Goal: Information Seeking & Learning: Compare options

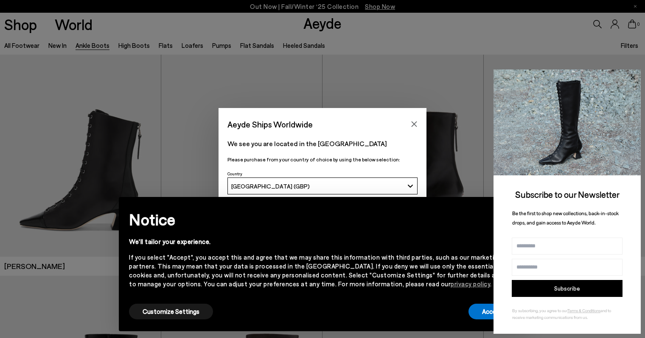
click at [633, 78] on icon at bounding box center [632, 77] width 4 height 4
click at [484, 312] on button "Accept" at bounding box center [491, 312] width 47 height 16
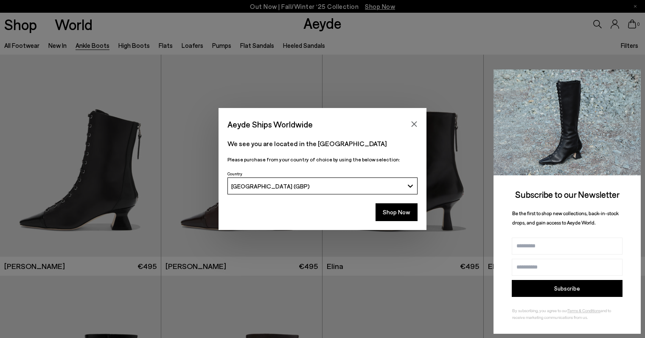
click at [632, 77] on icon at bounding box center [632, 77] width 4 height 4
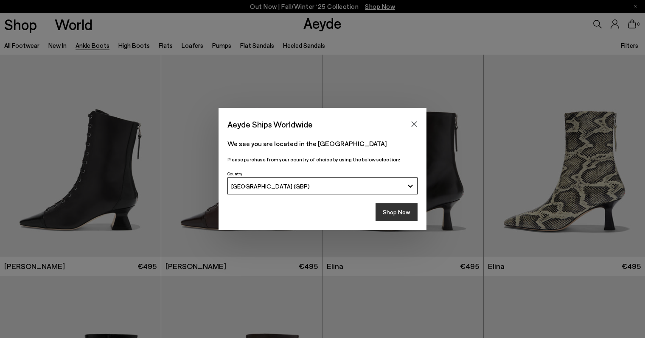
click at [397, 215] on button "Shop Now" at bounding box center [396, 213] width 42 height 18
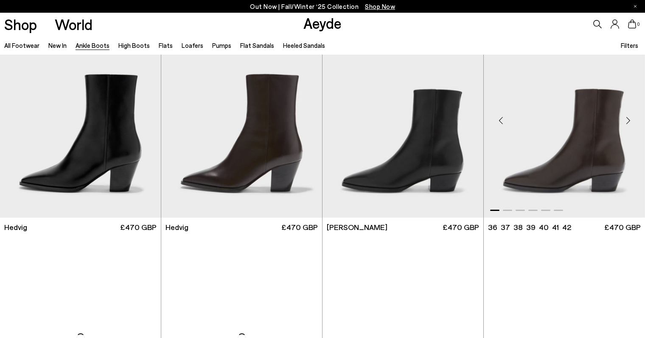
scroll to position [259, 0]
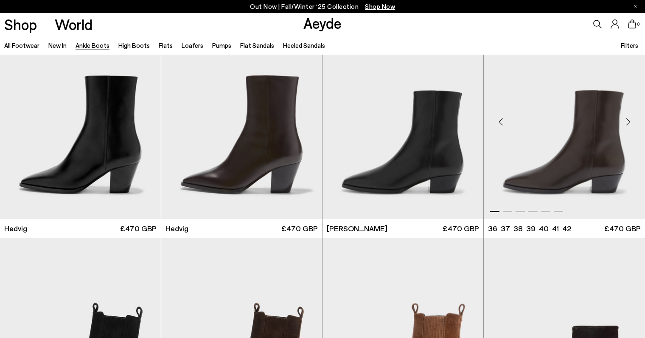
click at [570, 160] on img "1 / 6" at bounding box center [563, 118] width 161 height 202
click at [540, 113] on img "1 / 6" at bounding box center [563, 118] width 161 height 202
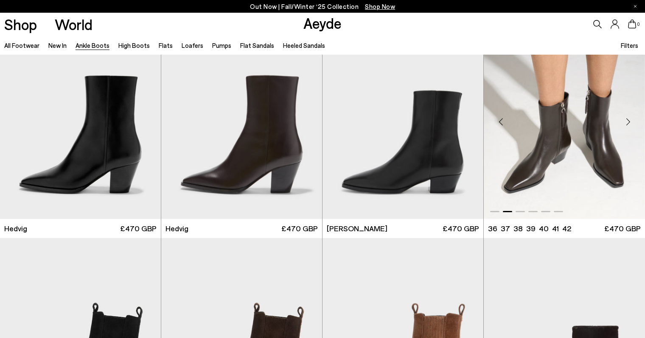
click at [623, 230] on span "£470 GBP" at bounding box center [622, 229] width 36 height 11
click at [309, 227] on span "£470 GBP" at bounding box center [299, 229] width 36 height 11
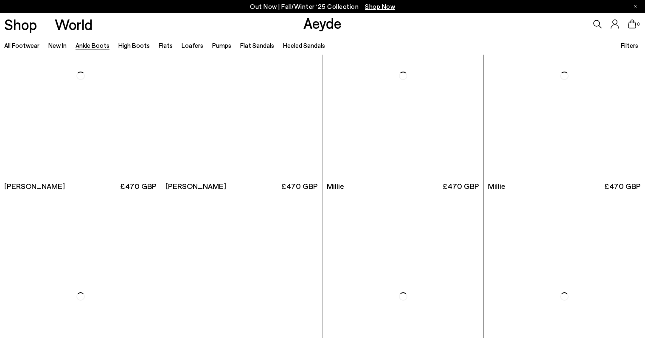
scroll to position [1630, 0]
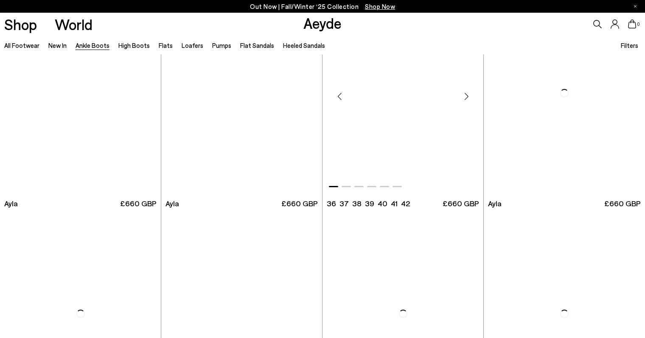
scroll to position [2495, 0]
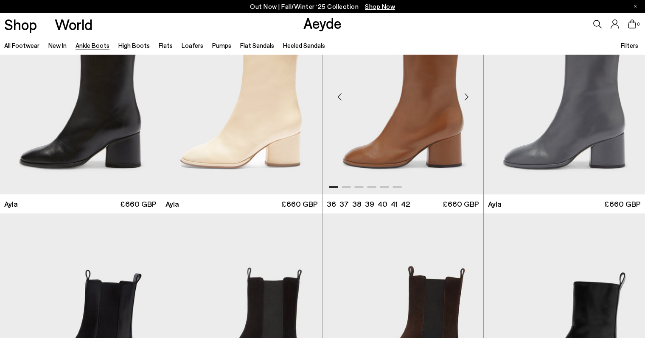
click at [461, 206] on span "£660 GBP" at bounding box center [460, 204] width 36 height 11
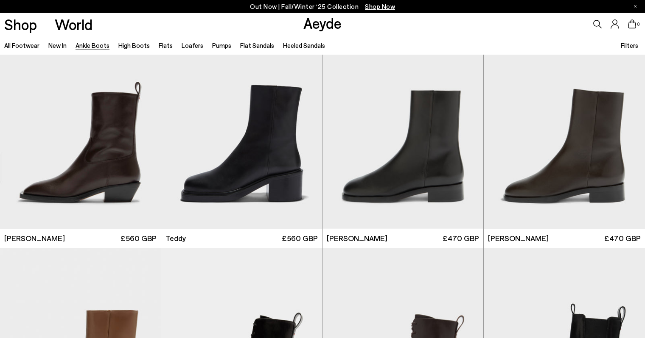
scroll to position [2906, 0]
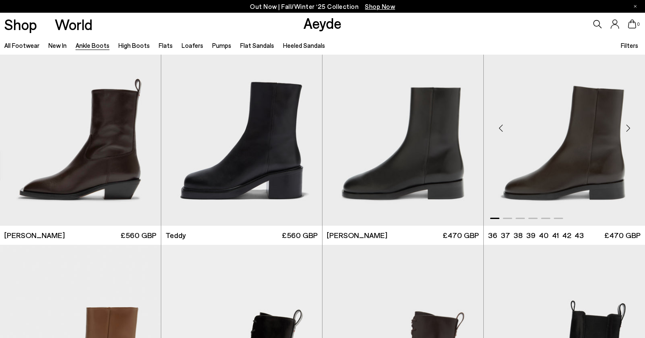
click at [620, 235] on span "£470 GBP" at bounding box center [622, 235] width 36 height 11
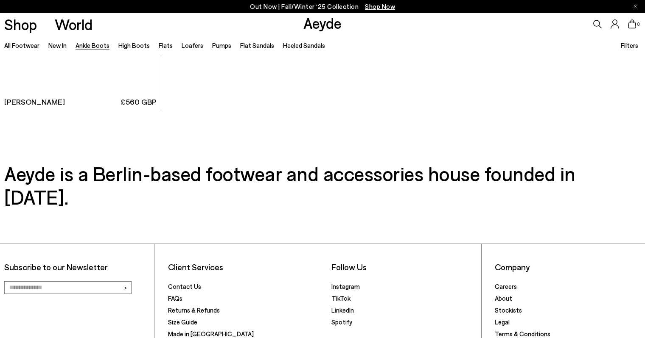
scroll to position [4828, 0]
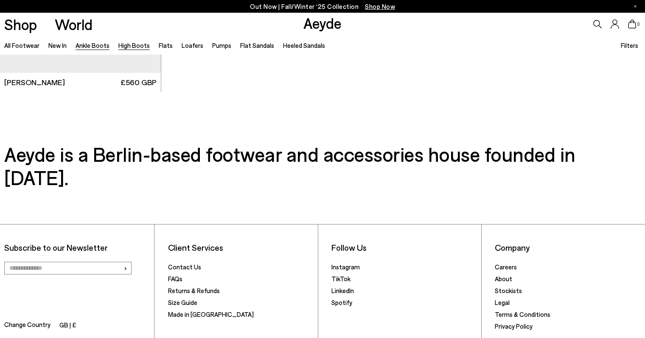
click at [128, 44] on link "High Boots" at bounding box center [133, 46] width 31 height 8
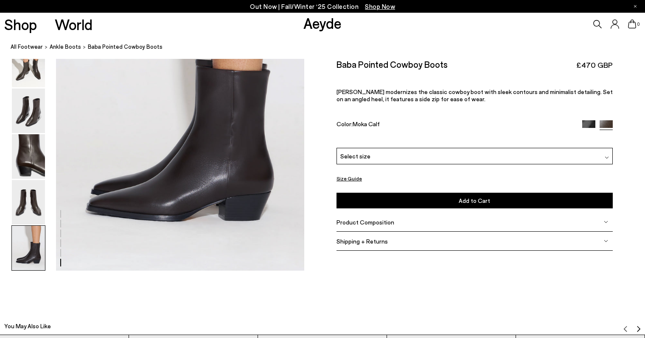
scroll to position [1752, 0]
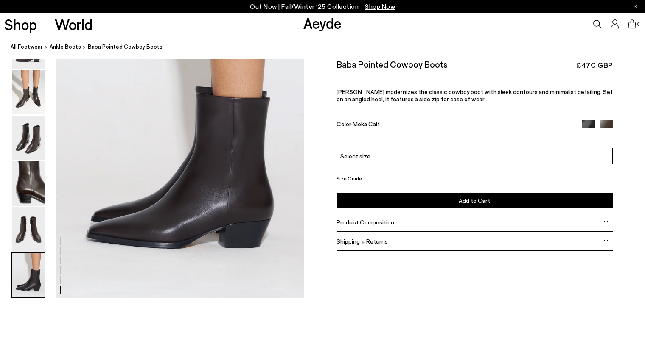
click at [386, 224] on span "Product Composition" at bounding box center [365, 222] width 58 height 7
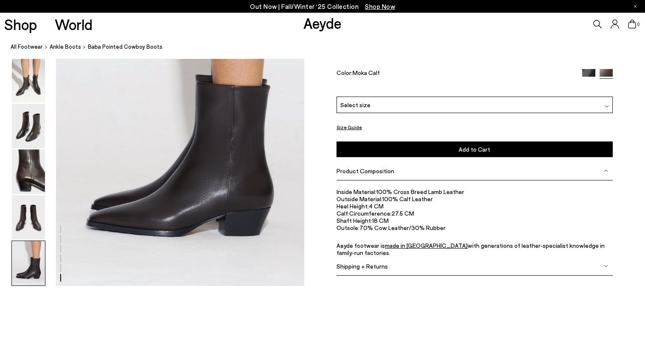
scroll to position [1767, 0]
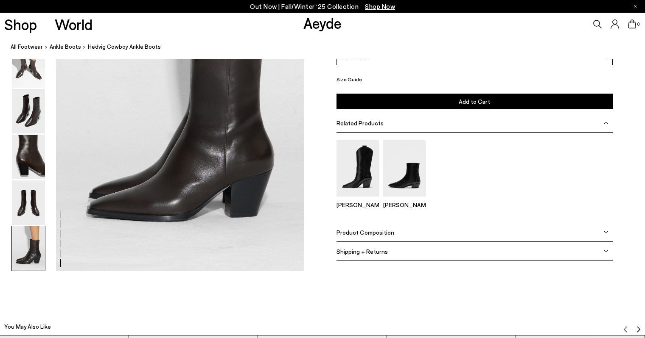
scroll to position [1783, 0]
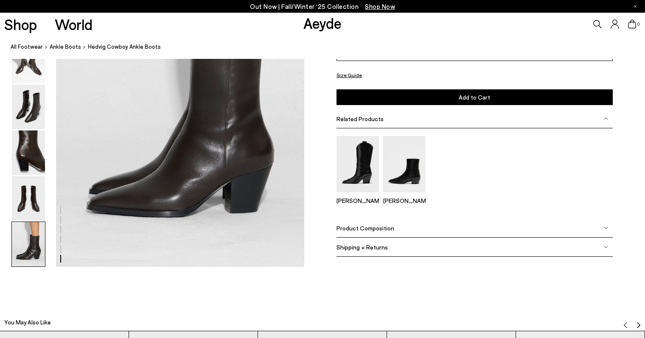
click at [397, 235] on div "Product Composition" at bounding box center [474, 228] width 276 height 19
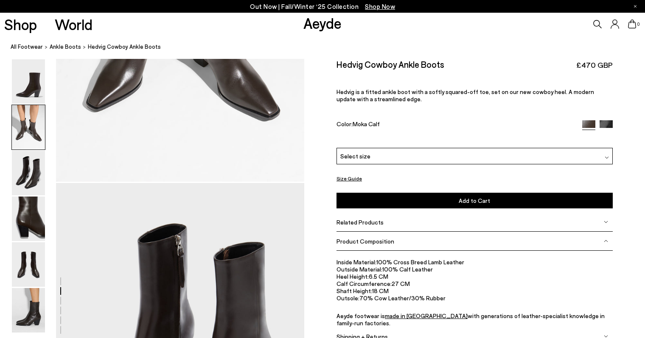
scroll to position [523, 0]
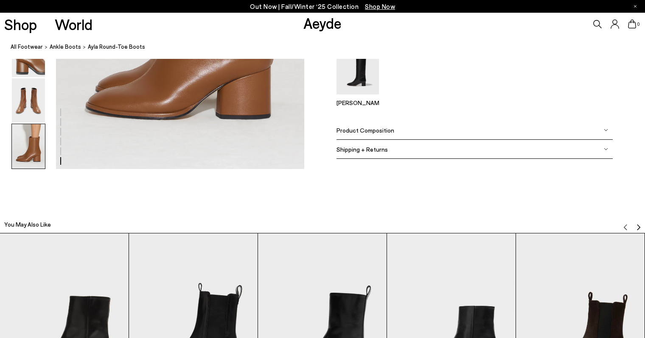
scroll to position [1860, 0]
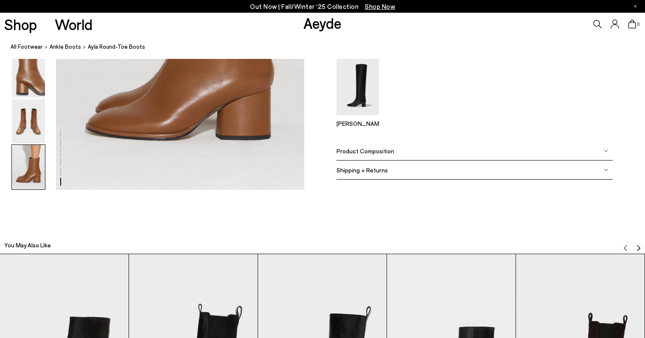
click at [363, 148] on span "Product Composition" at bounding box center [365, 150] width 58 height 7
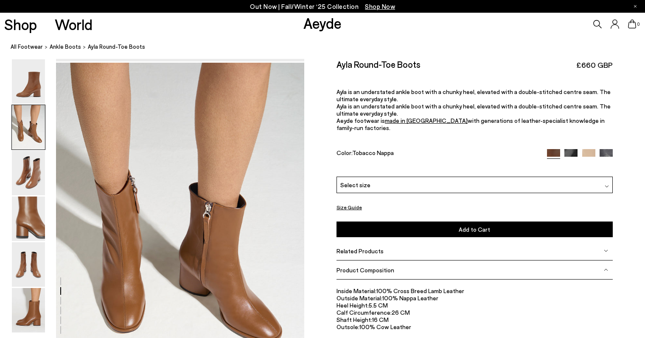
scroll to position [265, 0]
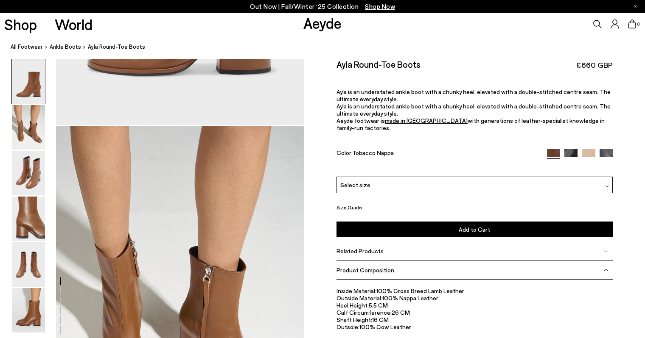
click at [567, 149] on img at bounding box center [570, 155] width 13 height 13
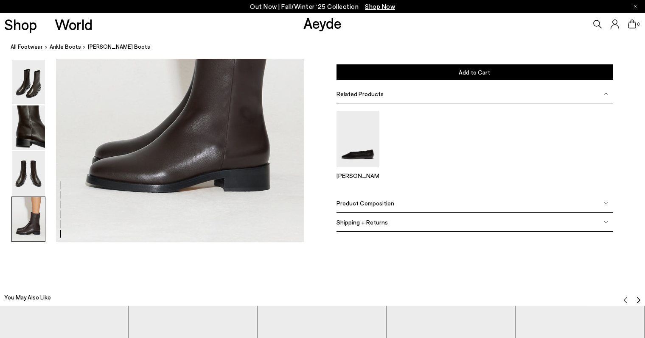
scroll to position [1809, 0]
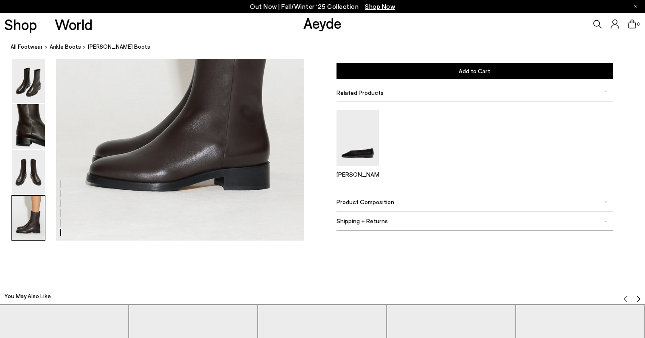
click at [369, 198] on span "Product Composition" at bounding box center [365, 201] width 58 height 7
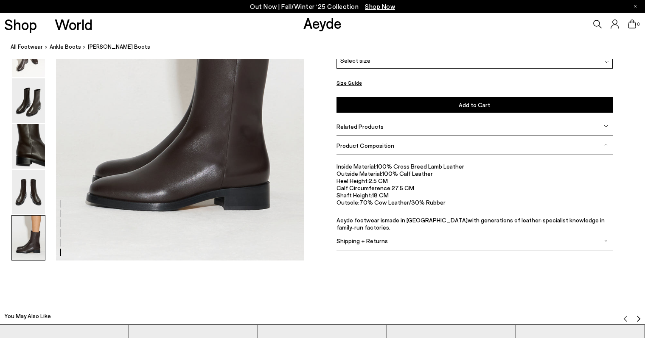
scroll to position [1788, 0]
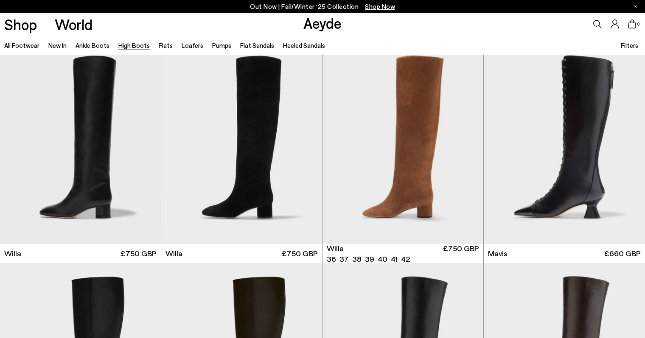
scroll to position [235, 0]
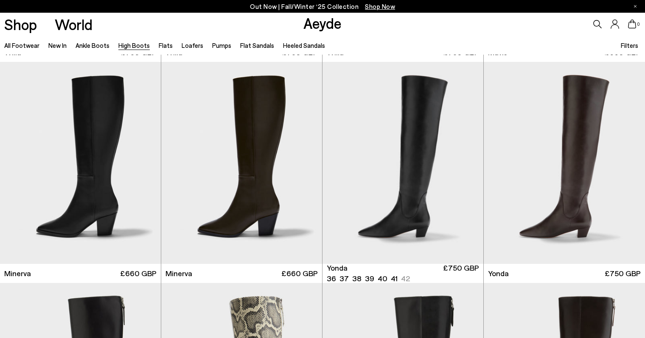
scroll to position [448, 0]
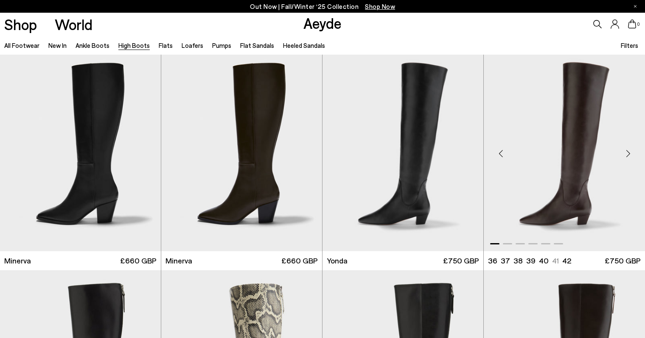
click at [586, 207] on img "1 / 6" at bounding box center [563, 150] width 161 height 202
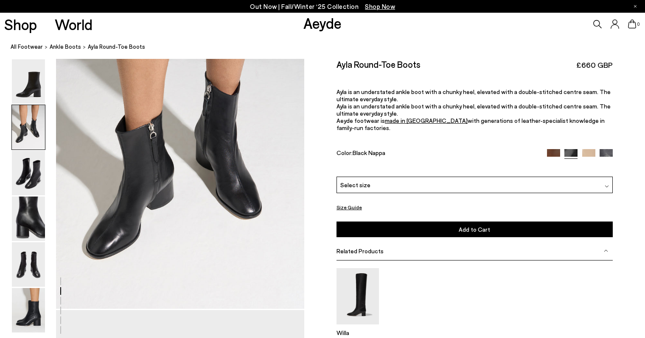
scroll to position [414, 0]
click at [592, 149] on img at bounding box center [588, 155] width 13 height 13
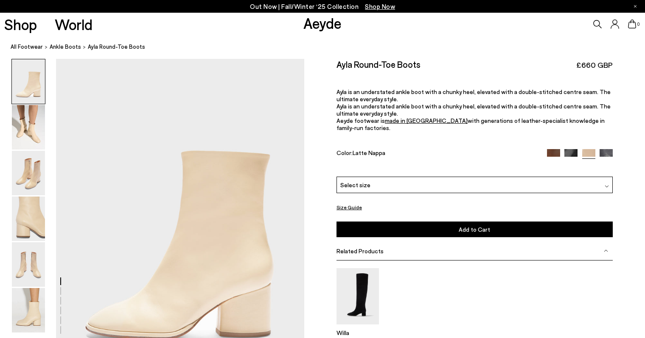
click at [604, 149] on img at bounding box center [605, 155] width 13 height 13
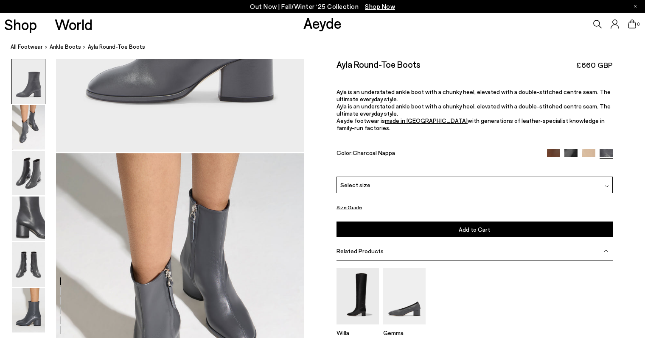
scroll to position [313, 0]
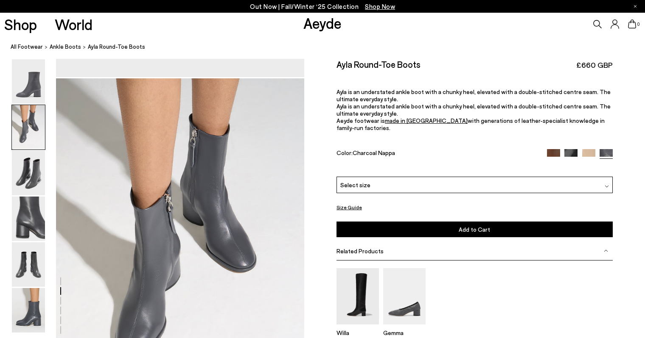
click at [558, 149] on img at bounding box center [553, 155] width 13 height 13
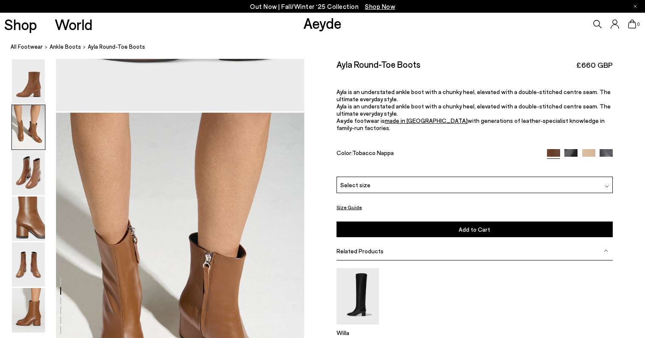
scroll to position [295, 0]
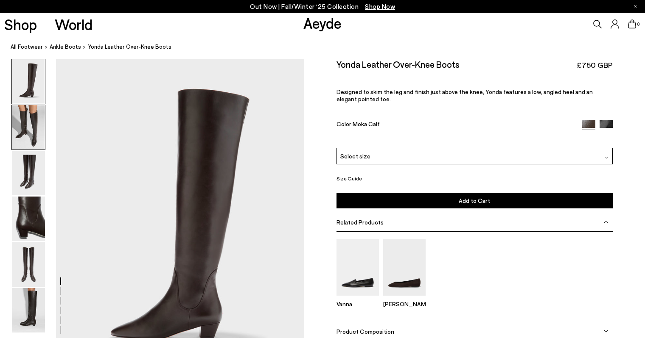
click at [21, 121] on img at bounding box center [28, 127] width 33 height 45
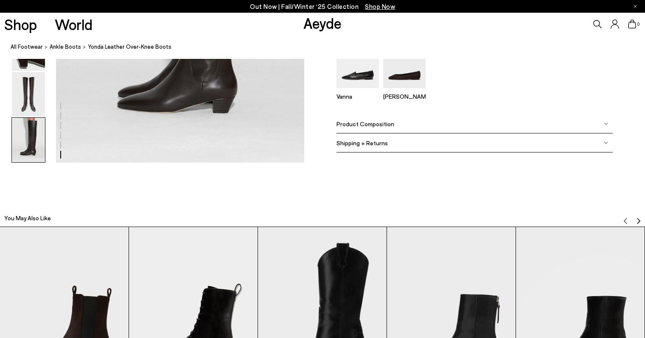
scroll to position [1895, 0]
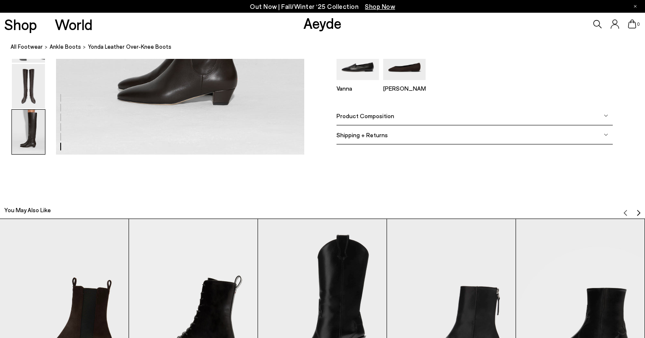
click at [365, 120] on div "Product Composition" at bounding box center [474, 115] width 276 height 19
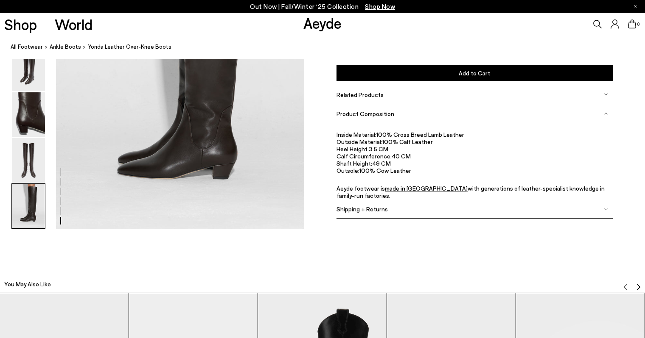
scroll to position [1820, 0]
